Goal: Transaction & Acquisition: Purchase product/service

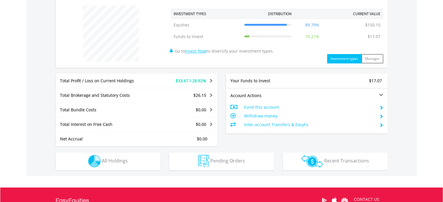
scroll to position [243, 0]
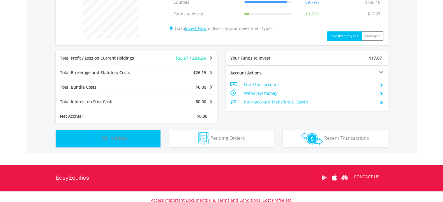
click at [135, 135] on button "Holdings All Holdings" at bounding box center [108, 138] width 105 height 17
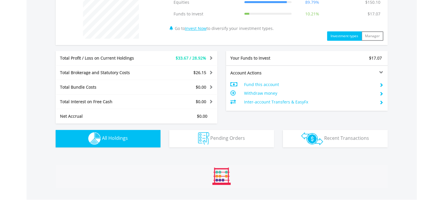
scroll to position [371, 0]
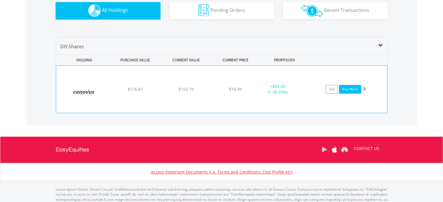
click at [353, 86] on link "Buy More" at bounding box center [350, 89] width 22 height 9
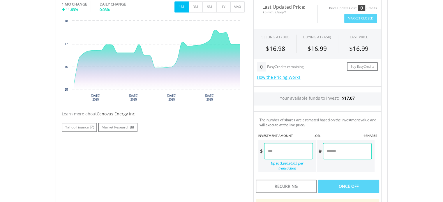
scroll to position [190, 0]
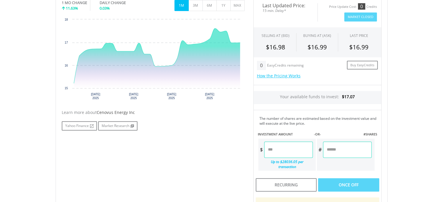
click at [285, 154] on input "number" at bounding box center [288, 150] width 49 height 16
type input "*****"
type input "******"
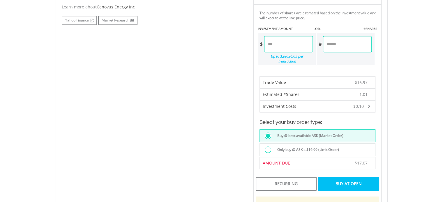
scroll to position [299, 0]
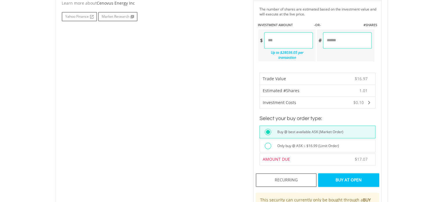
click at [349, 174] on div "Buy At Open" at bounding box center [348, 179] width 61 height 13
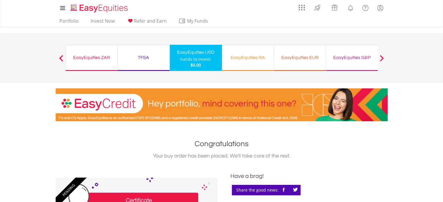
click at [300, 56] on div "EasyEquities EUR" at bounding box center [299, 58] width 45 height 8
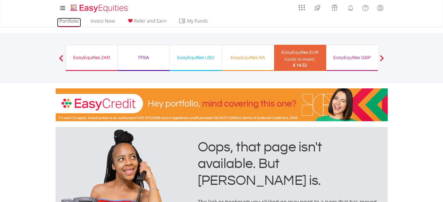
click at [66, 21] on link "Portfolio" at bounding box center [69, 22] width 24 height 9
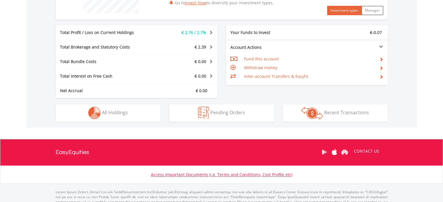
scroll to position [276, 0]
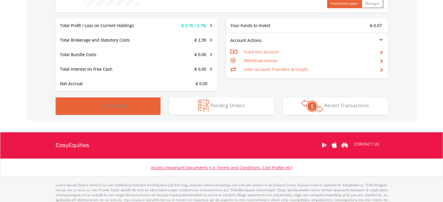
click at [128, 100] on button "Holdings All Holdings" at bounding box center [108, 105] width 105 height 17
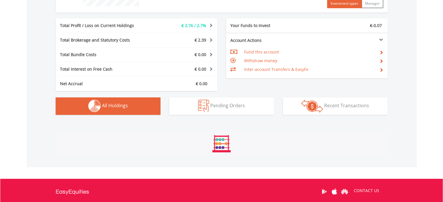
scroll to position [371, 0]
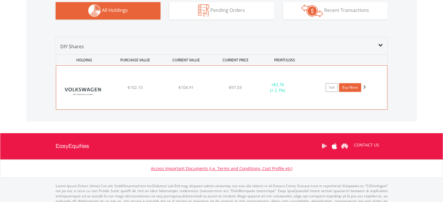
click at [350, 86] on link "Buy More" at bounding box center [350, 87] width 22 height 9
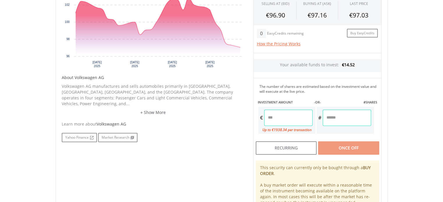
scroll to position [245, 0]
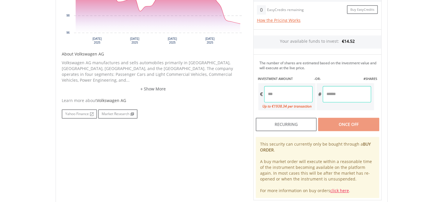
click at [286, 94] on input "number" at bounding box center [288, 94] width 48 height 16
type input "*****"
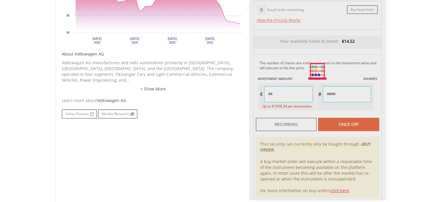
type input "******"
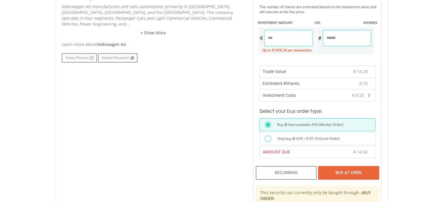
scroll to position [305, 0]
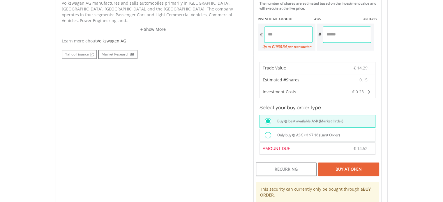
click at [356, 167] on div "Buy At Open" at bounding box center [348, 169] width 61 height 13
